Goal: Navigation & Orientation: Find specific page/section

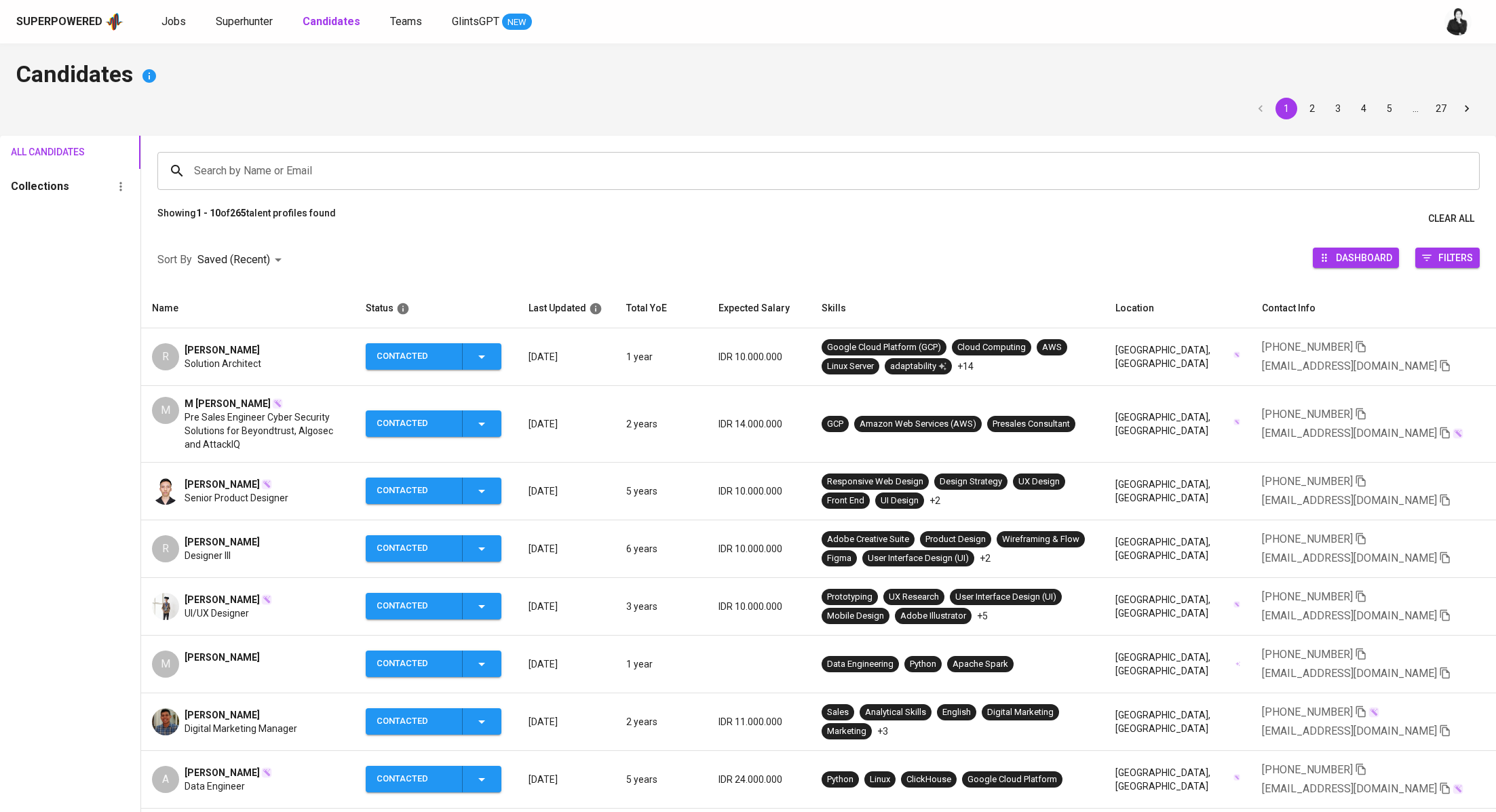
click at [251, 41] on div "Superpowered Jobs Superhunter Candidates Teams GlintsGPT NEW" at bounding box center [748, 21] width 1496 height 43
click at [258, 23] on span "Superhunter" at bounding box center [244, 21] width 57 height 13
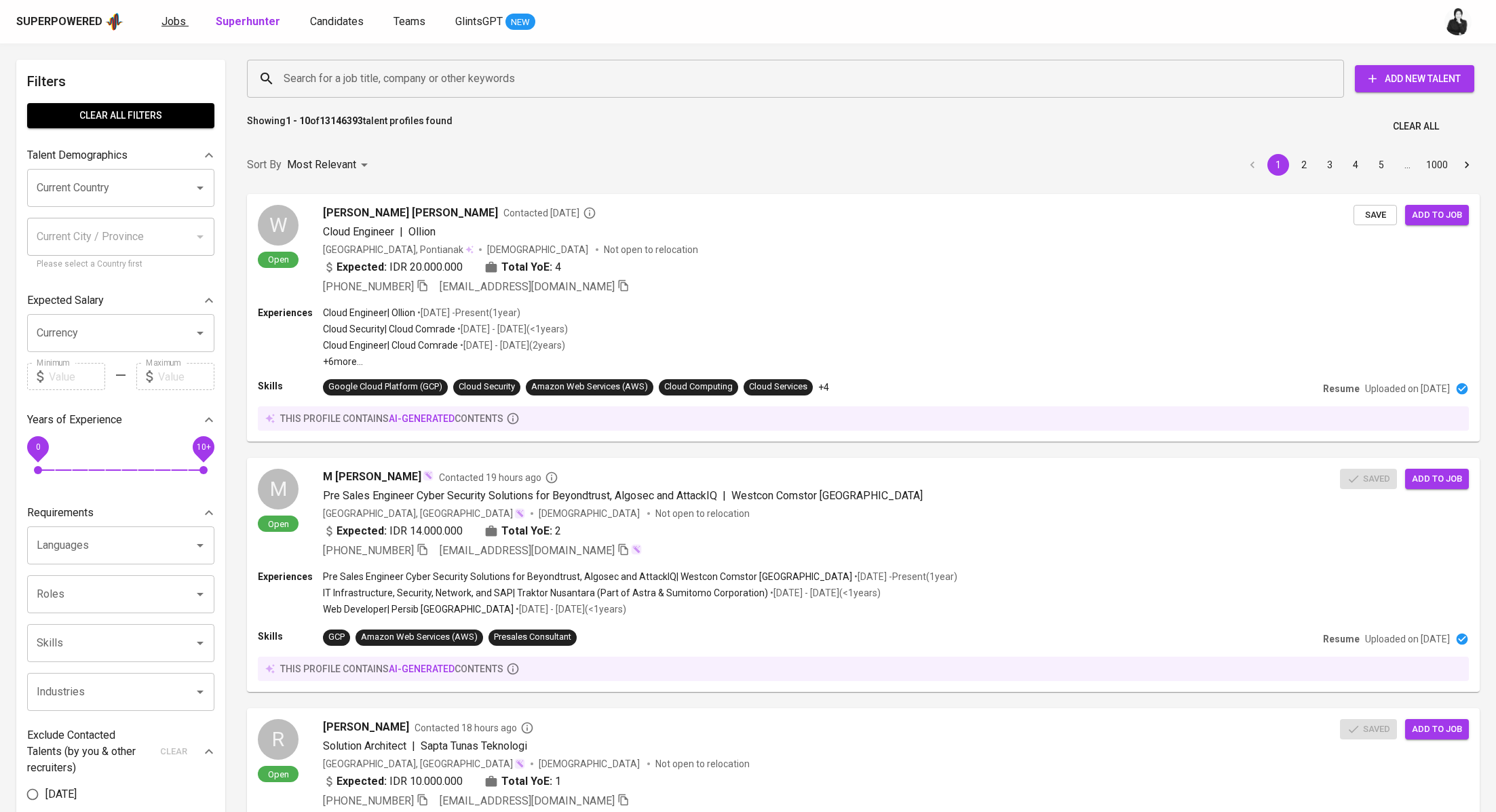
click at [176, 17] on span "Jobs" at bounding box center [173, 21] width 25 height 13
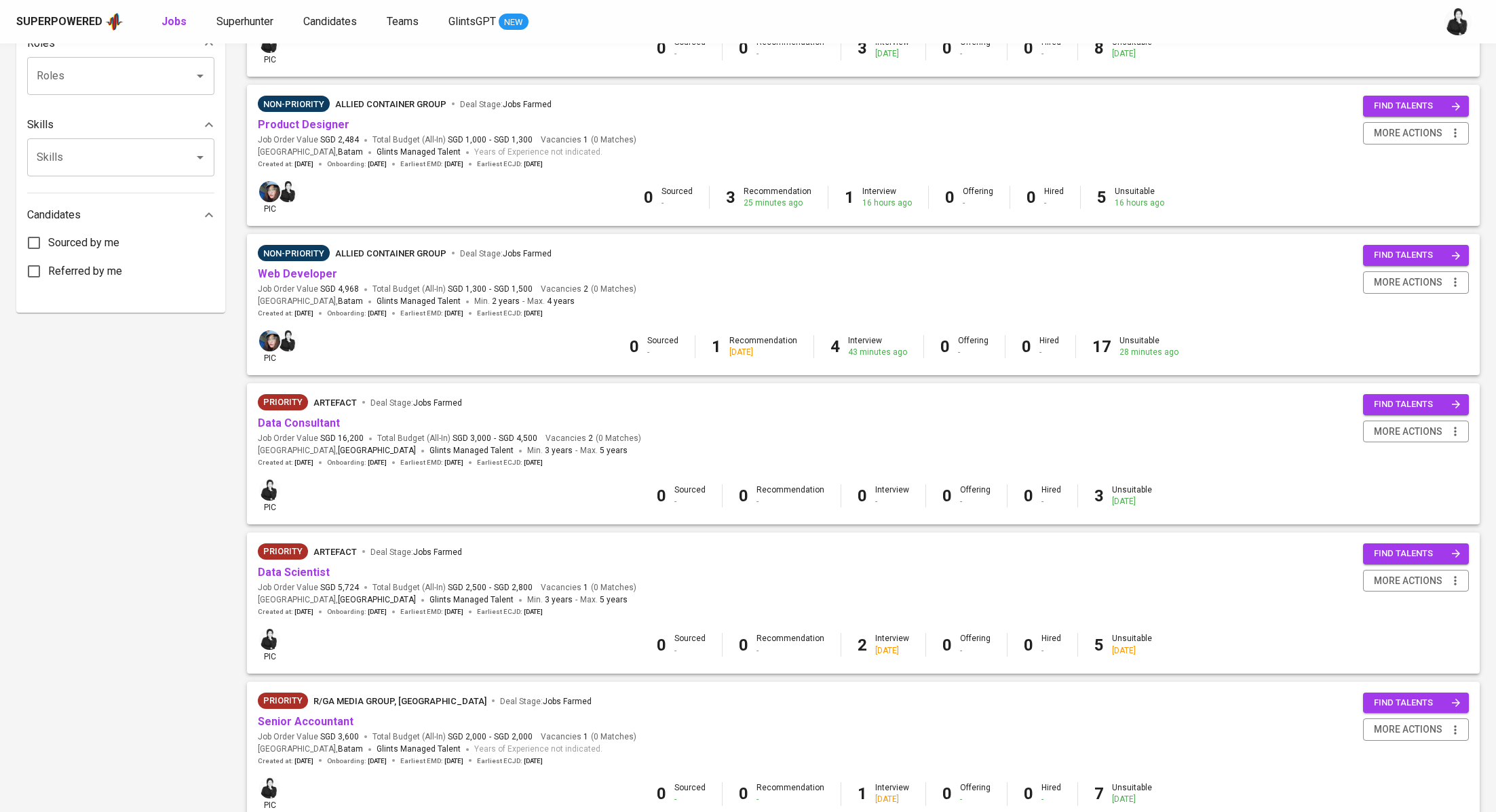
scroll to position [570, 0]
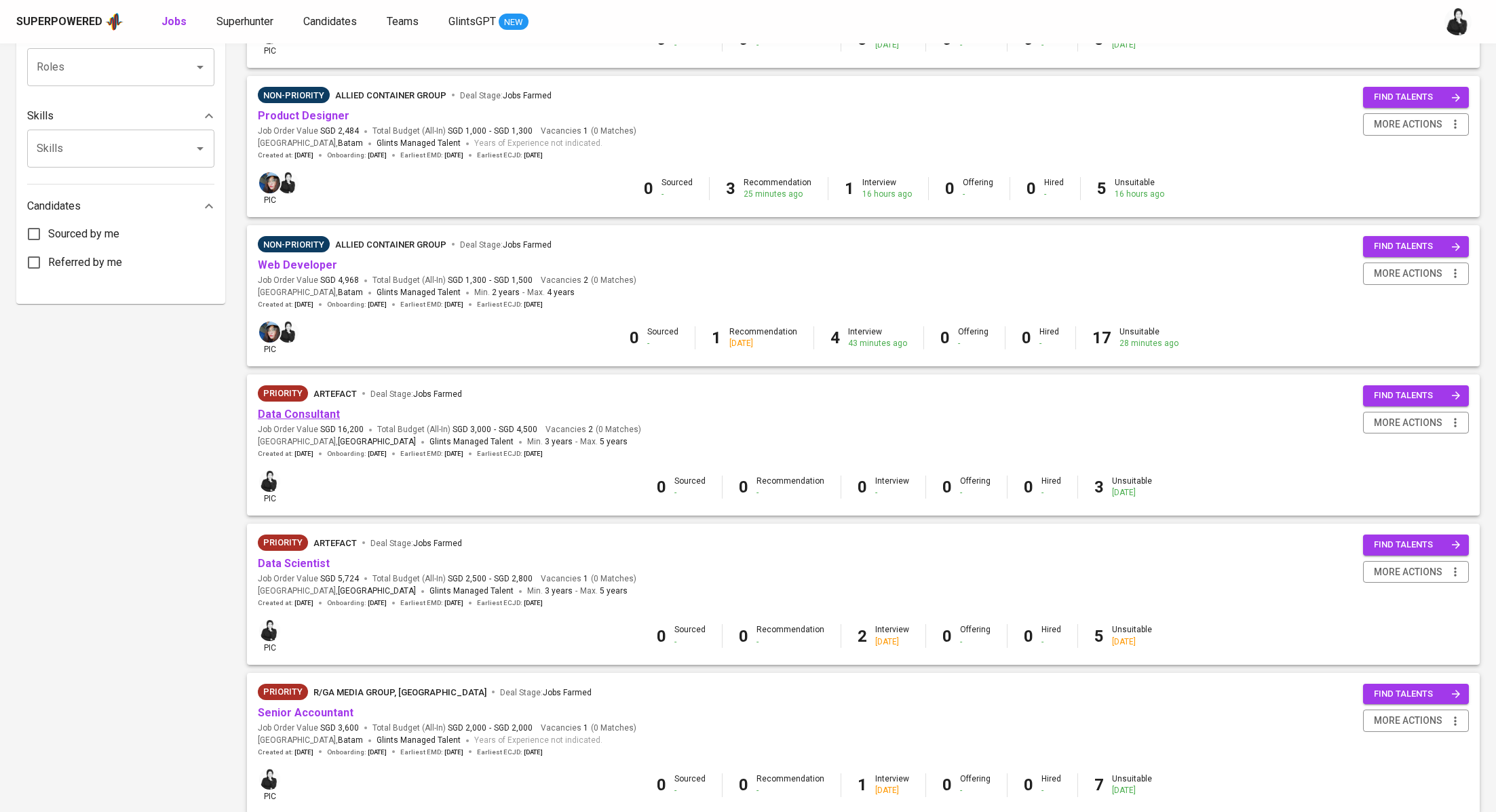
click at [327, 414] on link "Data Consultant" at bounding box center [299, 414] width 82 height 13
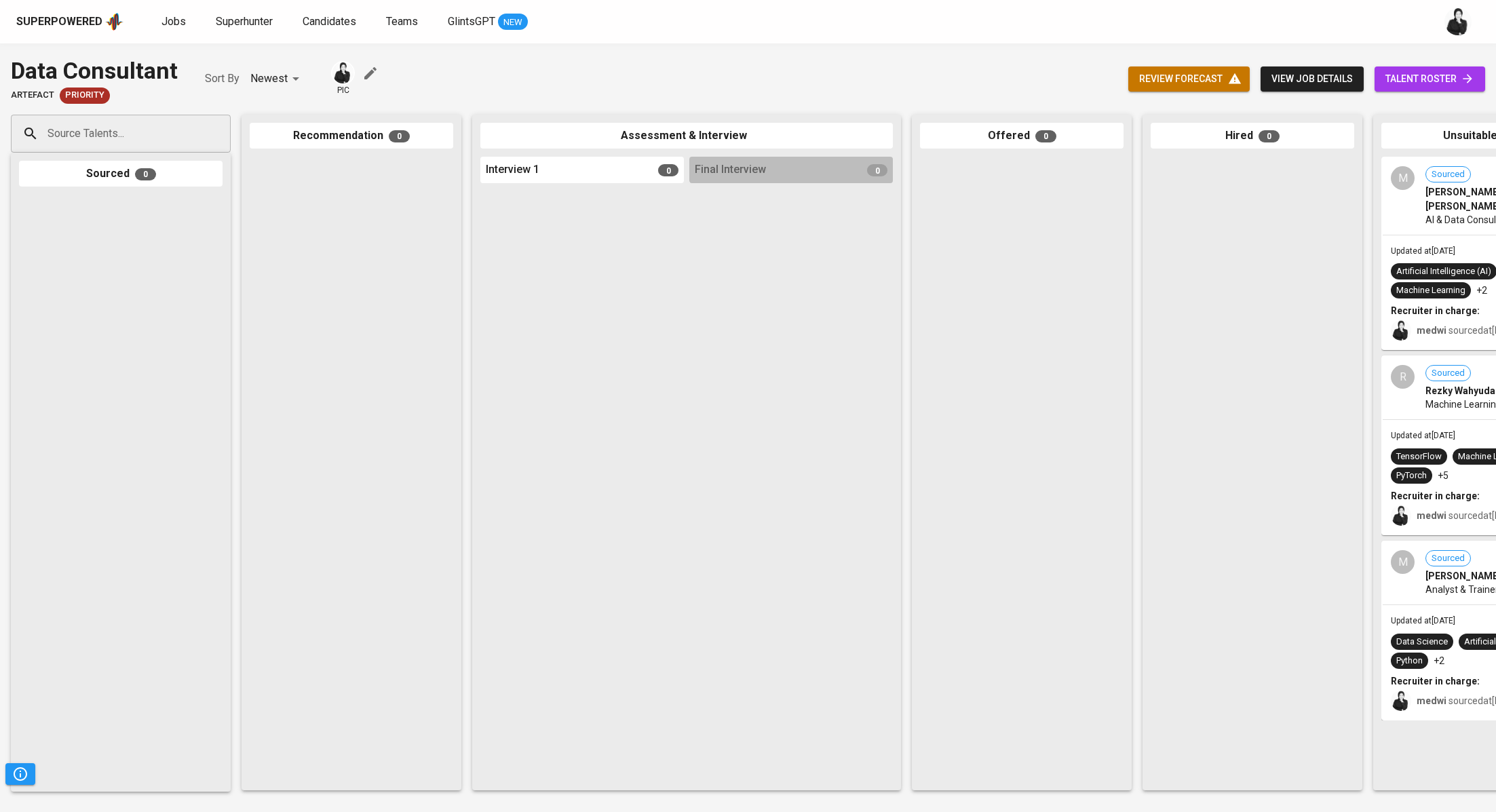
click at [1401, 72] on span "talent roster" at bounding box center [1429, 79] width 89 height 17
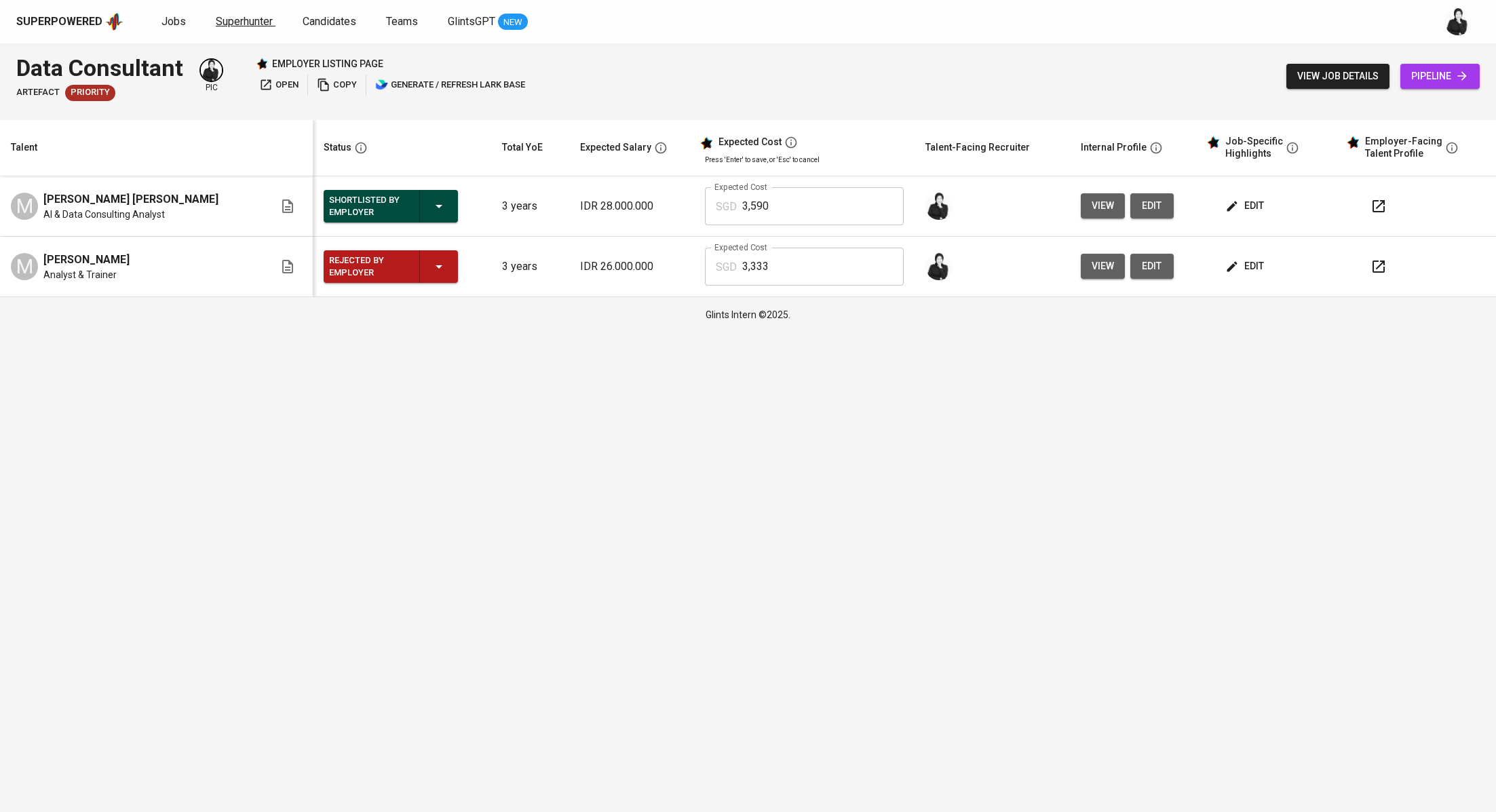
click at [229, 16] on span "Superhunter" at bounding box center [244, 21] width 57 height 13
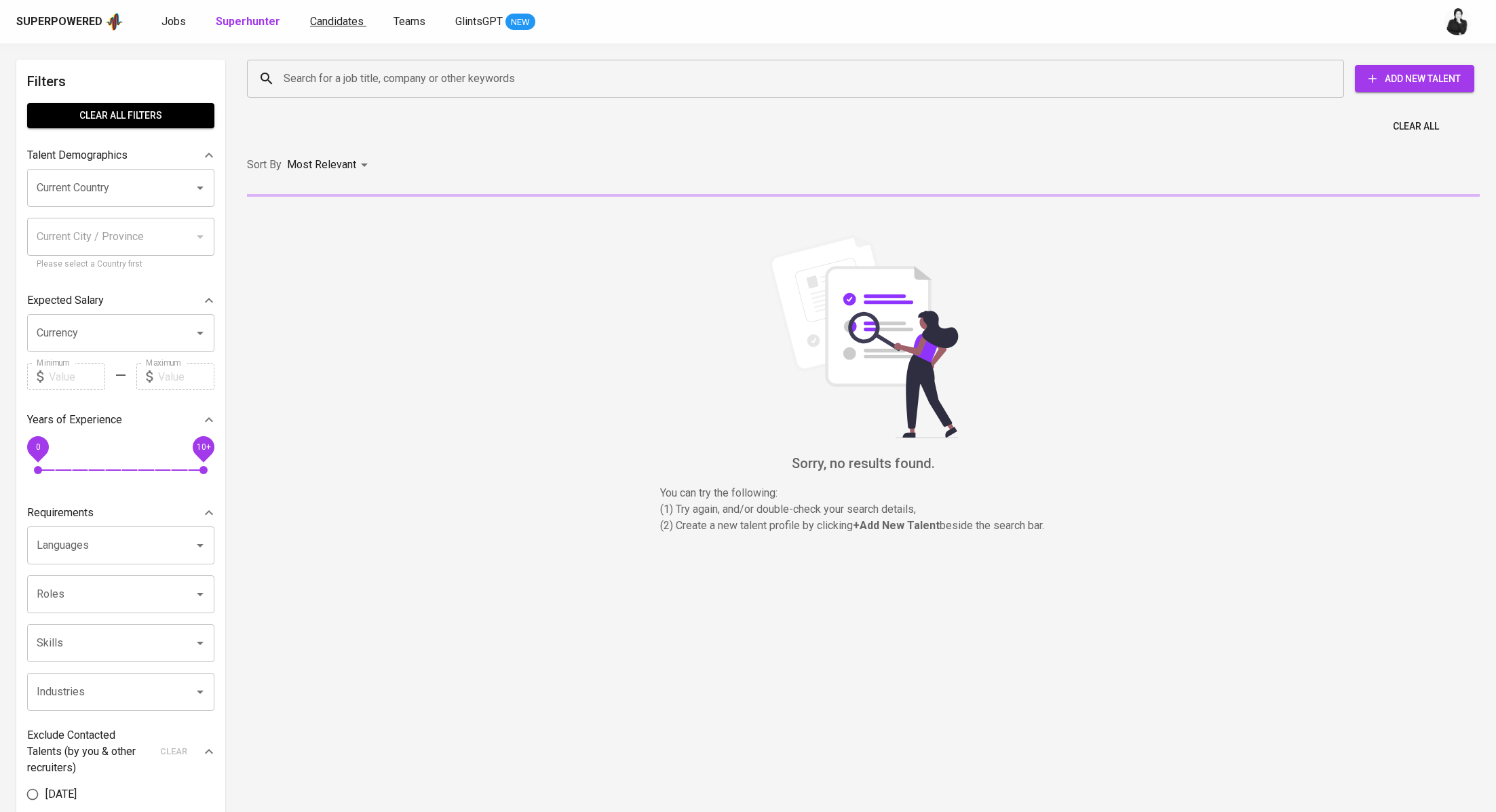
click at [341, 22] on span "Candidates" at bounding box center [336, 21] width 53 height 13
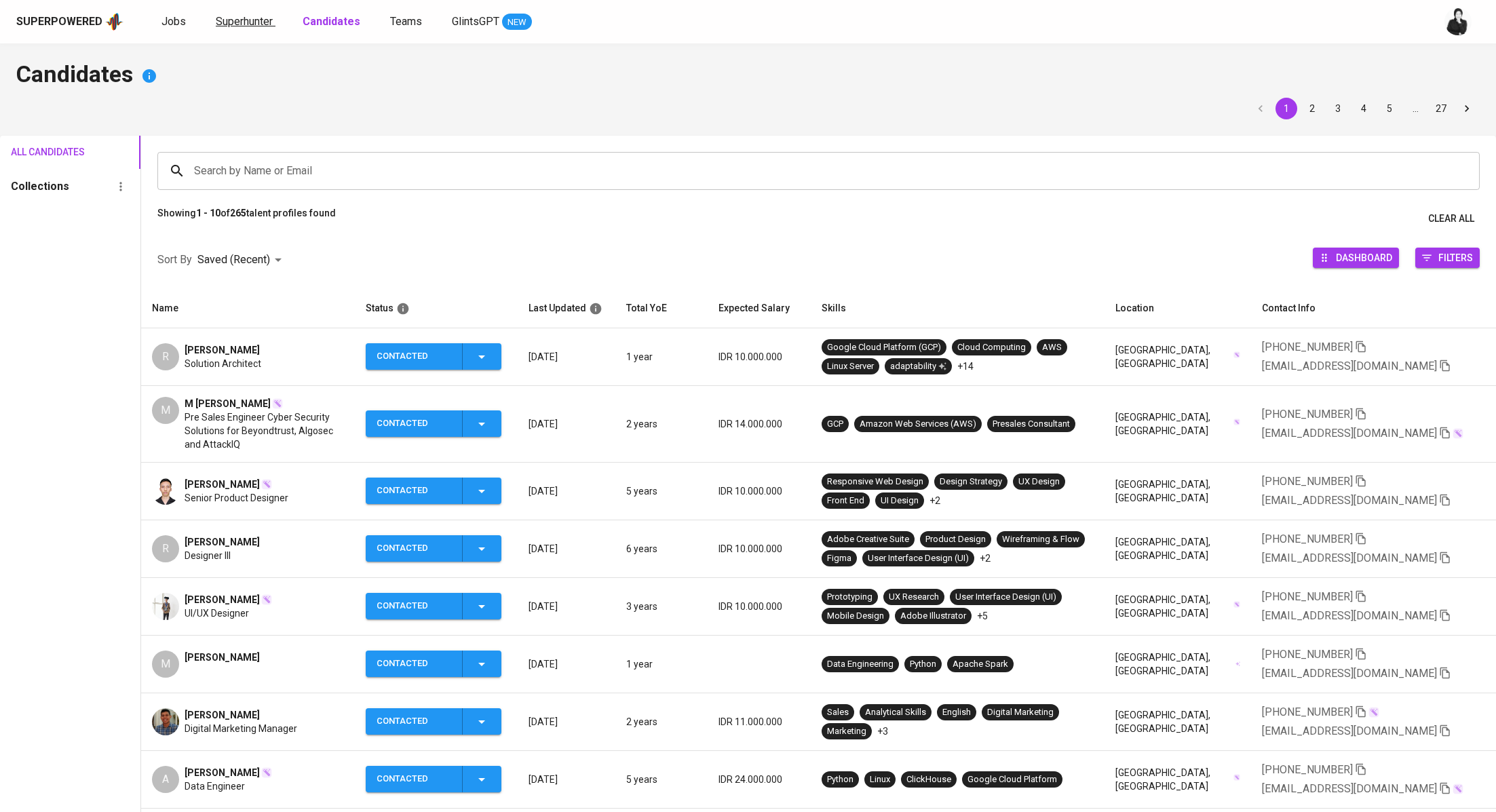
click at [250, 20] on span "Superhunter" at bounding box center [244, 21] width 57 height 13
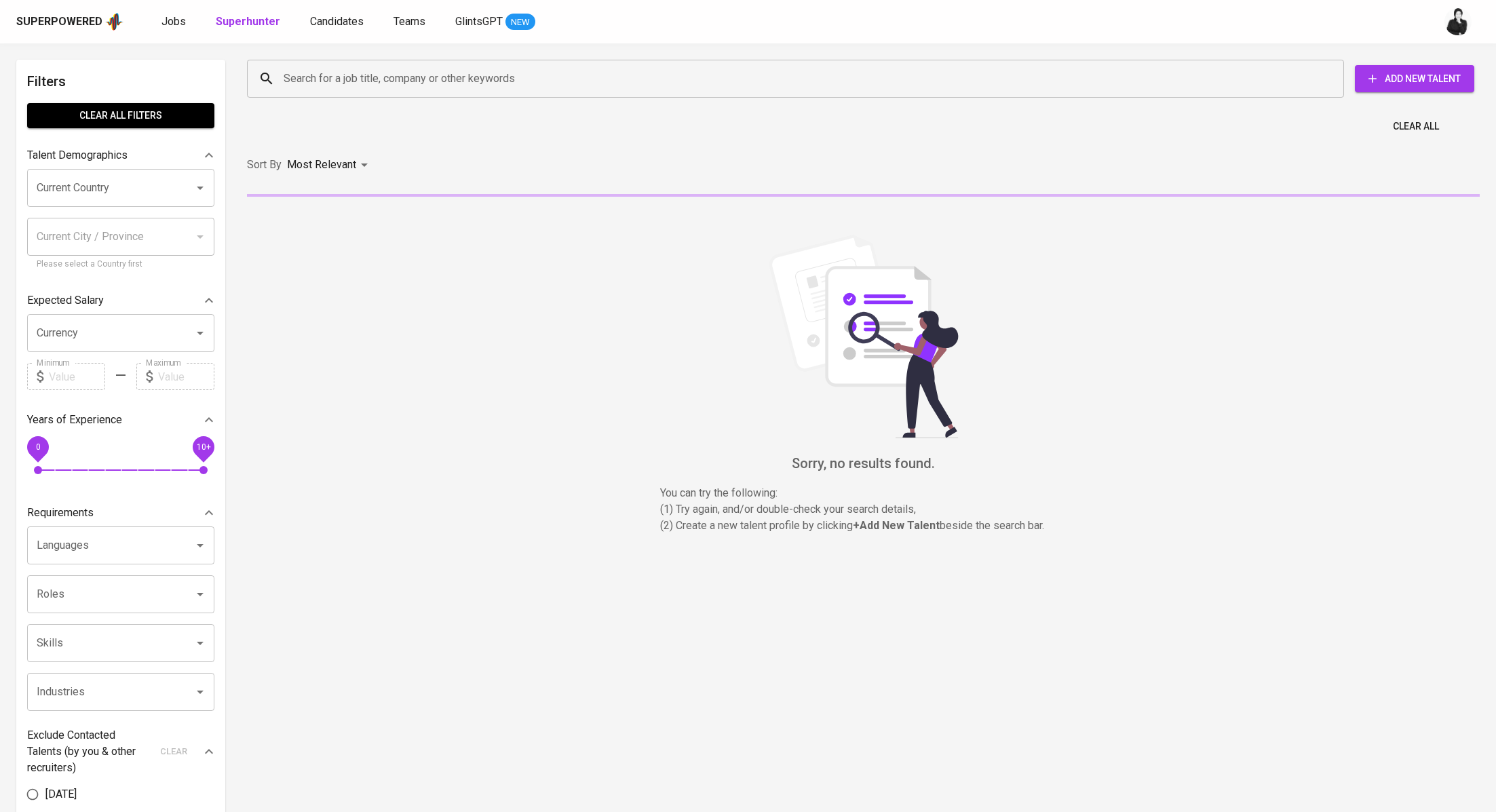
click at [316, 79] on input "Search for a job title, company or other keywords" at bounding box center [799, 79] width 1037 height 25
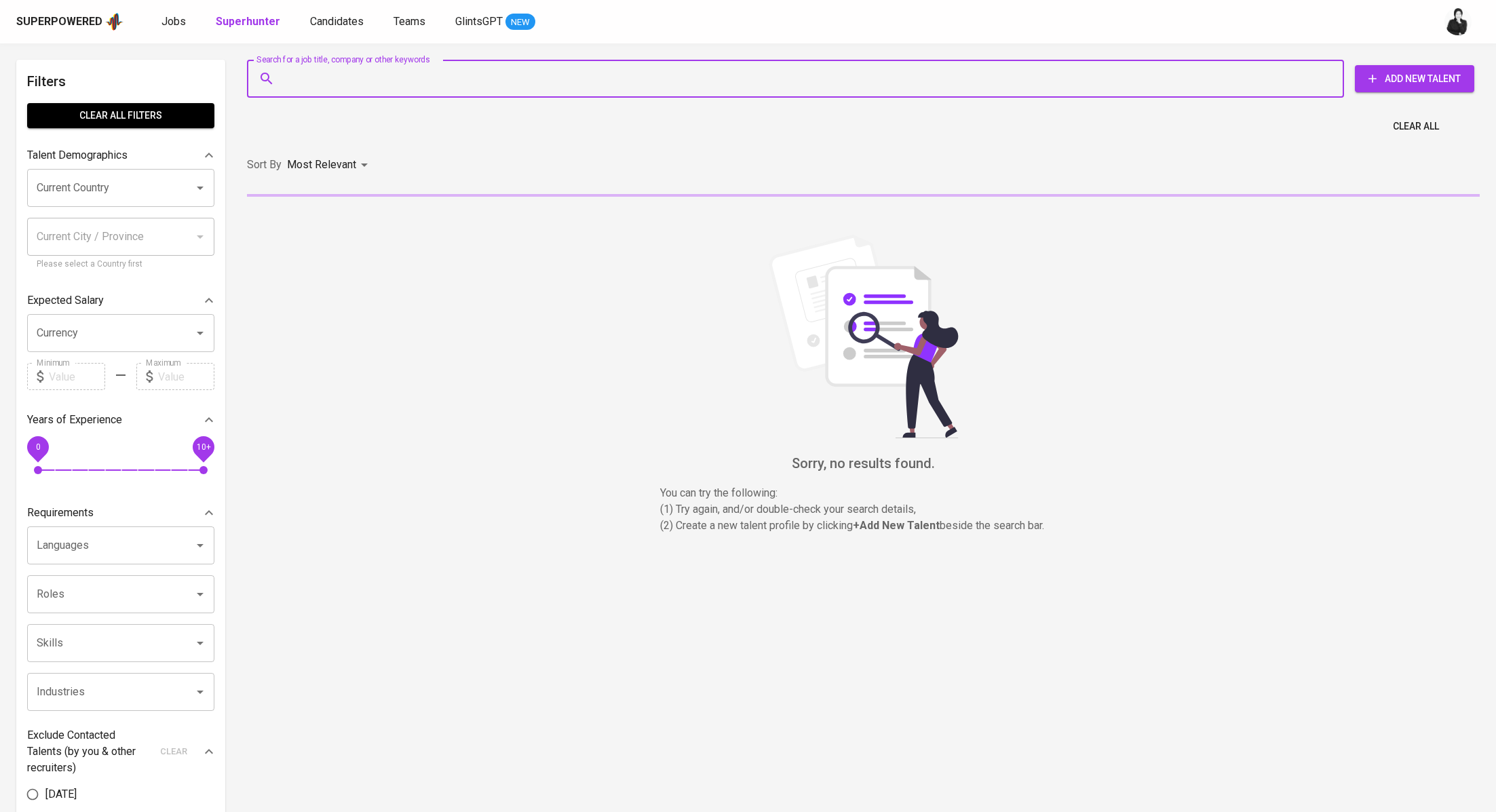
paste input "[EMAIL_ADDRESS][DOMAIN_NAME]"
type input "[EMAIL_ADDRESS][DOMAIN_NAME]"
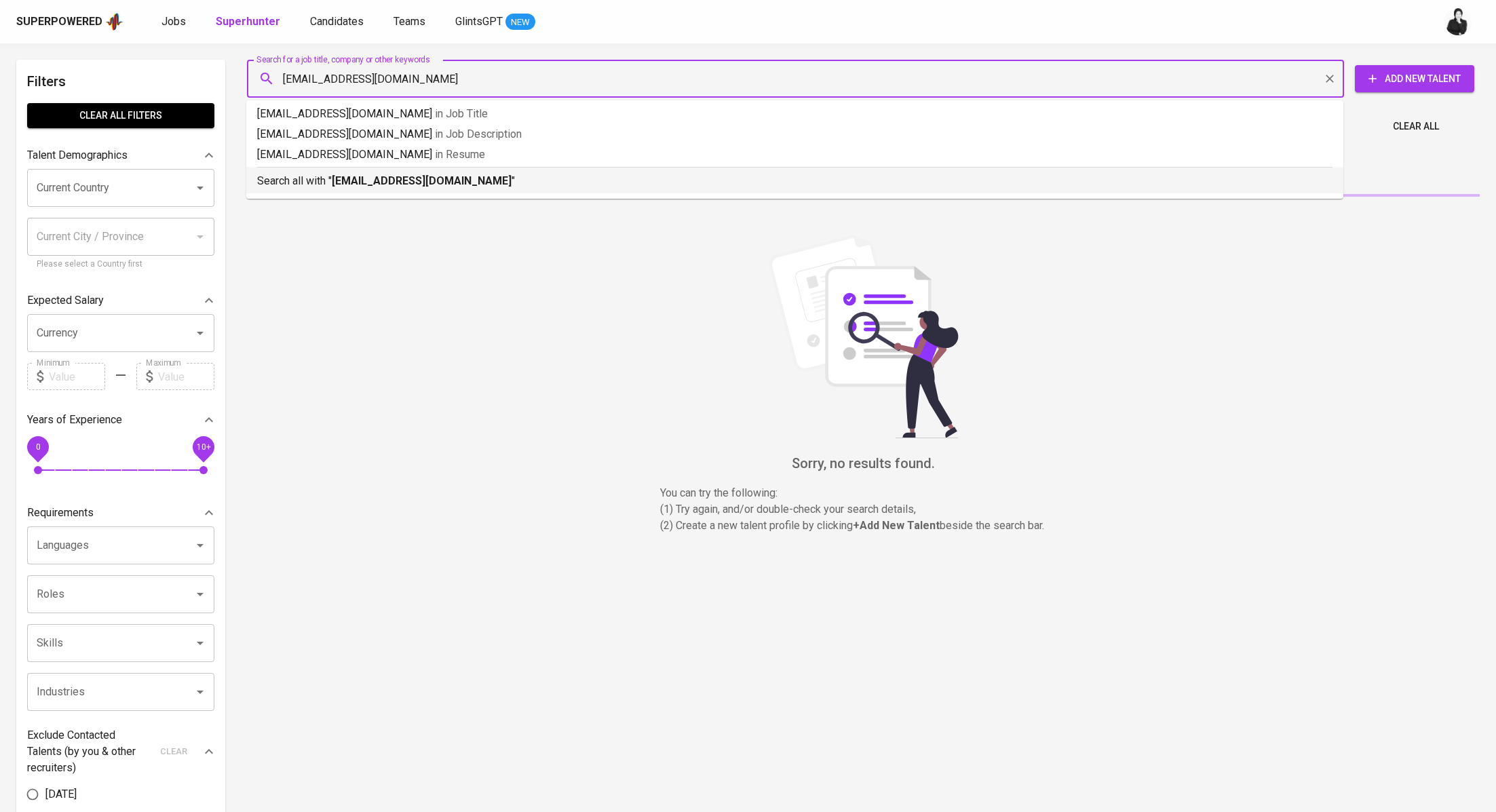
click at [361, 179] on b "[EMAIL_ADDRESS][DOMAIN_NAME]" at bounding box center [421, 180] width 179 height 13
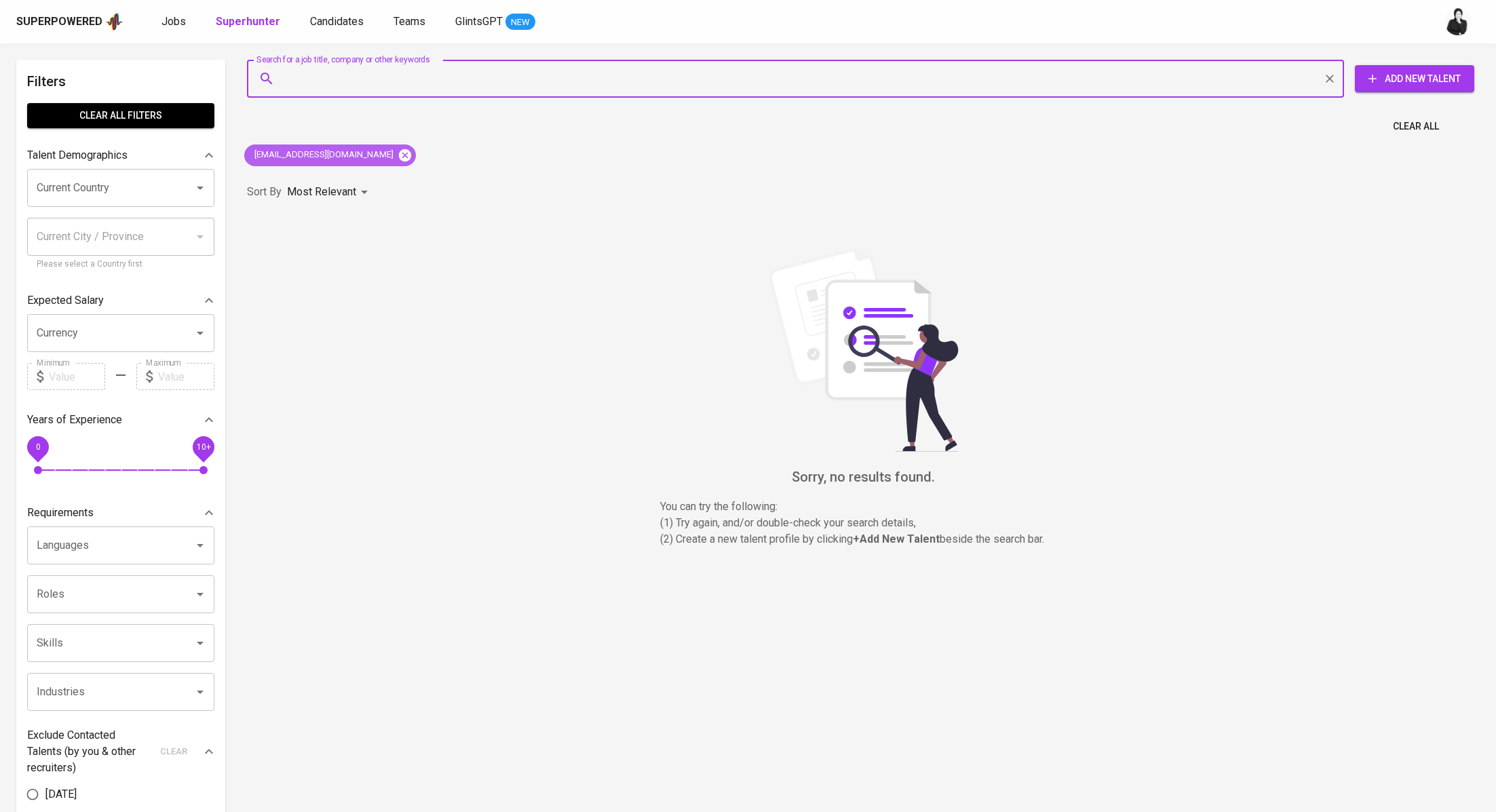
click at [399, 155] on icon at bounding box center [404, 155] width 12 height 12
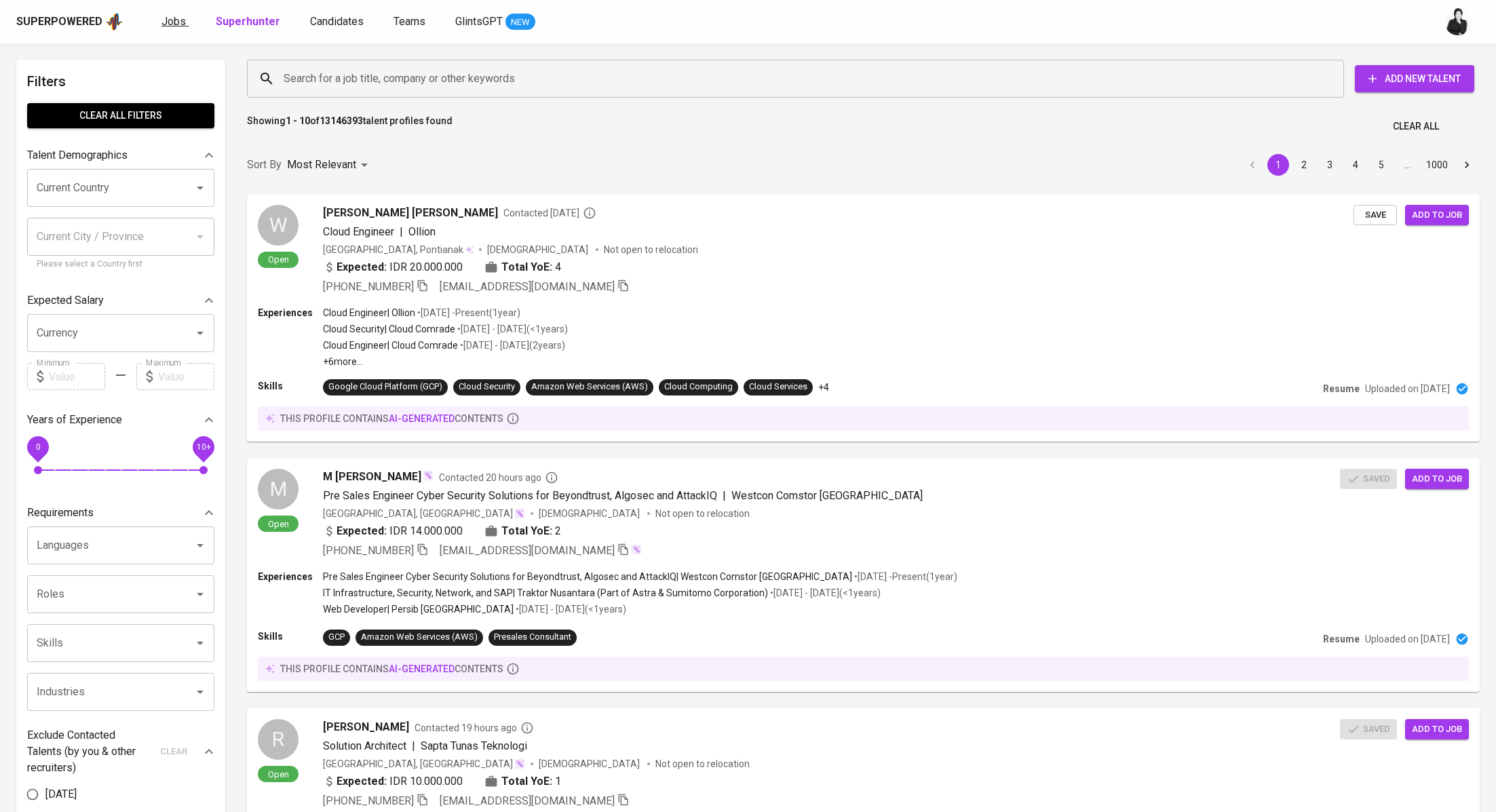
click at [173, 22] on span "Jobs" at bounding box center [173, 21] width 25 height 13
